Goal: Check status

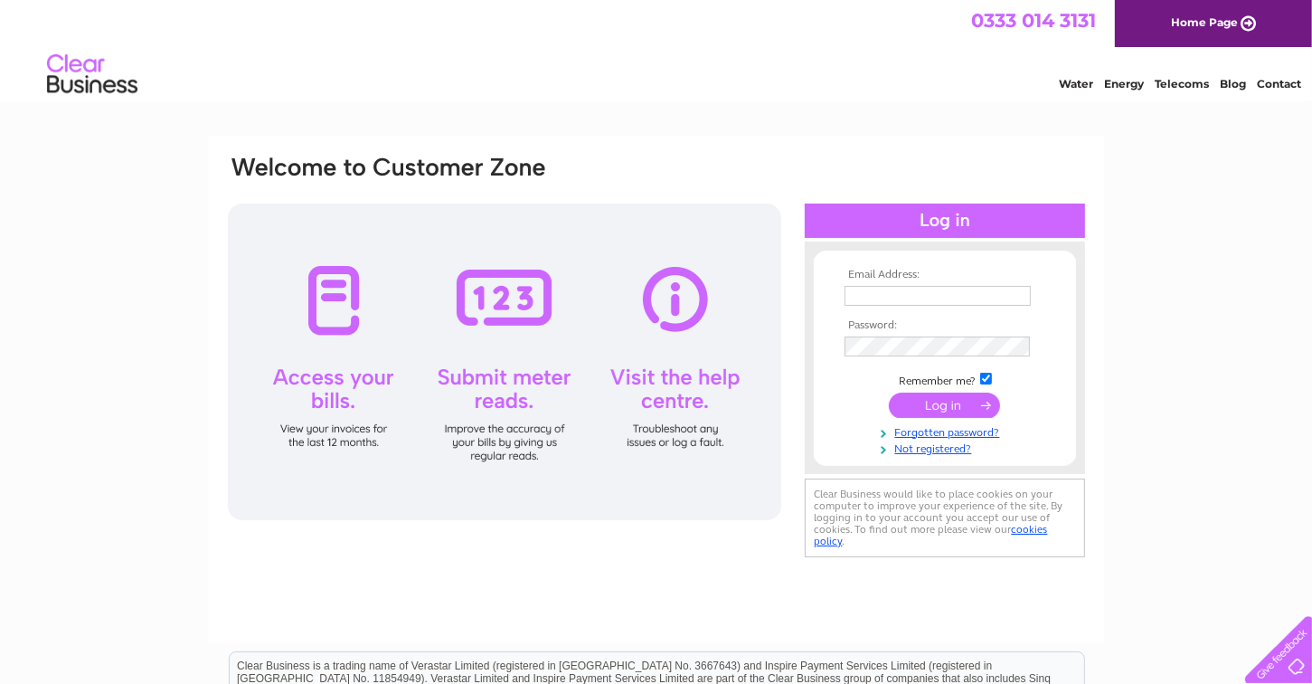
type input "m_stevenson@btinternet.com"
drag, startPoint x: 0, startPoint y: 0, endPoint x: 801, endPoint y: 495, distance: 941.5
click at [801, 495] on td "Clear Business would like to place cookies on your computer to improve your exp…" at bounding box center [942, 518] width 285 height 88
click at [967, 401] on input "submit" at bounding box center [944, 404] width 111 height 25
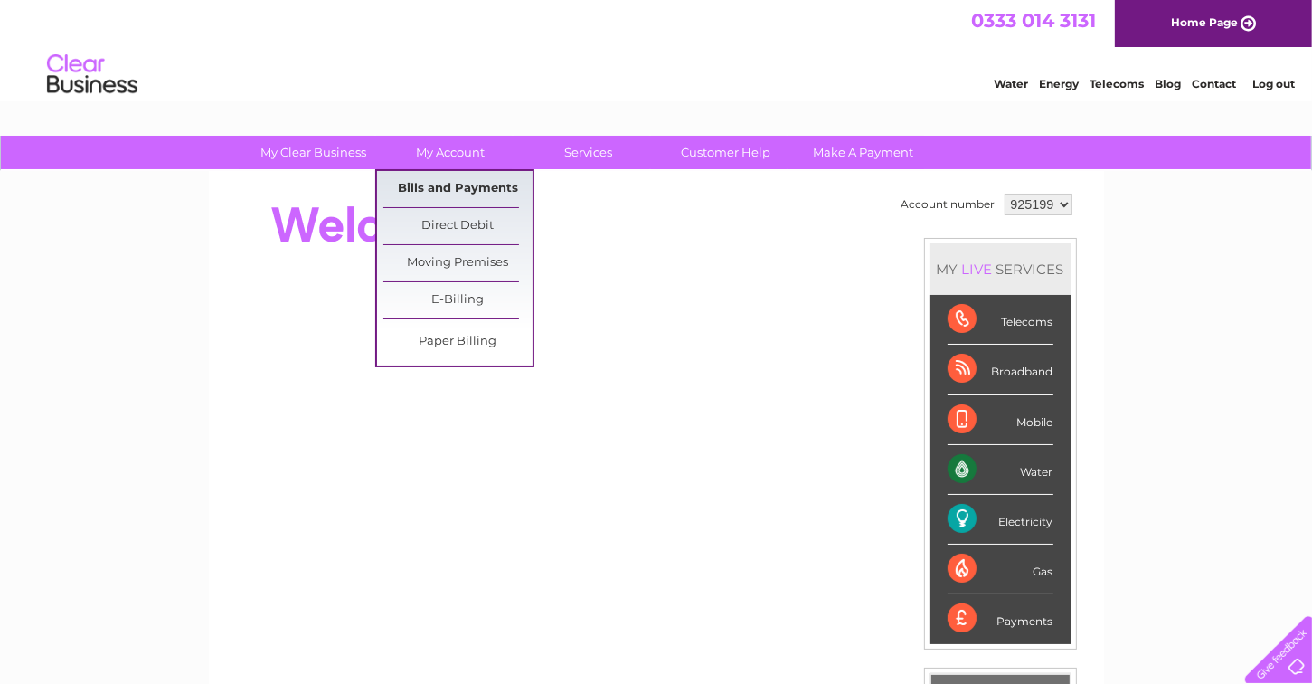
click at [449, 183] on link "Bills and Payments" at bounding box center [457, 189] width 149 height 36
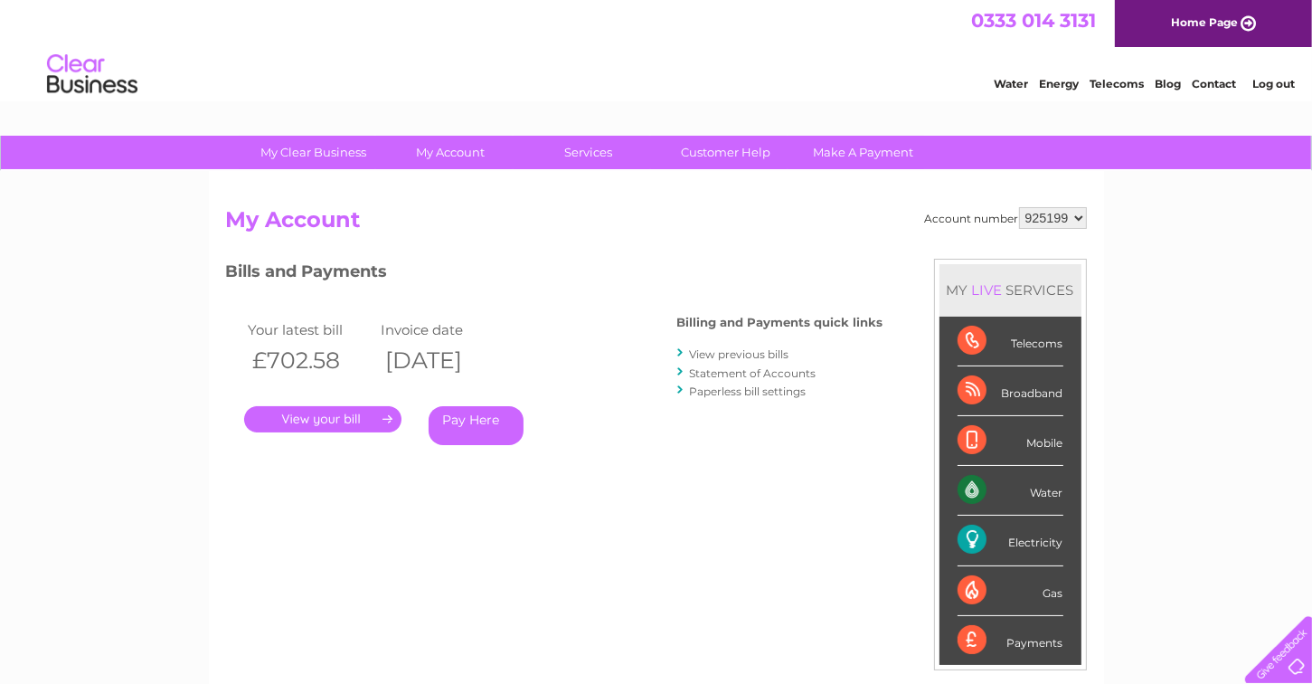
click at [361, 414] on link "." at bounding box center [322, 419] width 157 height 26
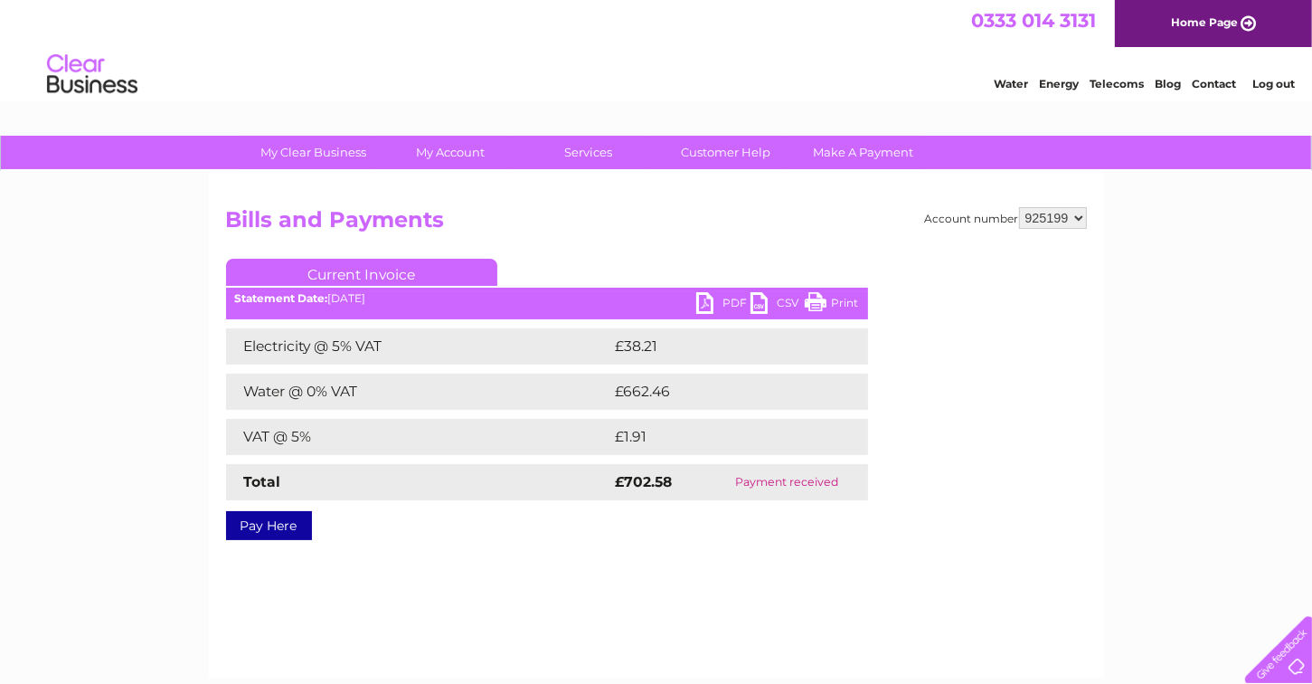
click at [813, 305] on link "Print" at bounding box center [832, 305] width 54 height 26
